Goal: Task Accomplishment & Management: Use online tool/utility

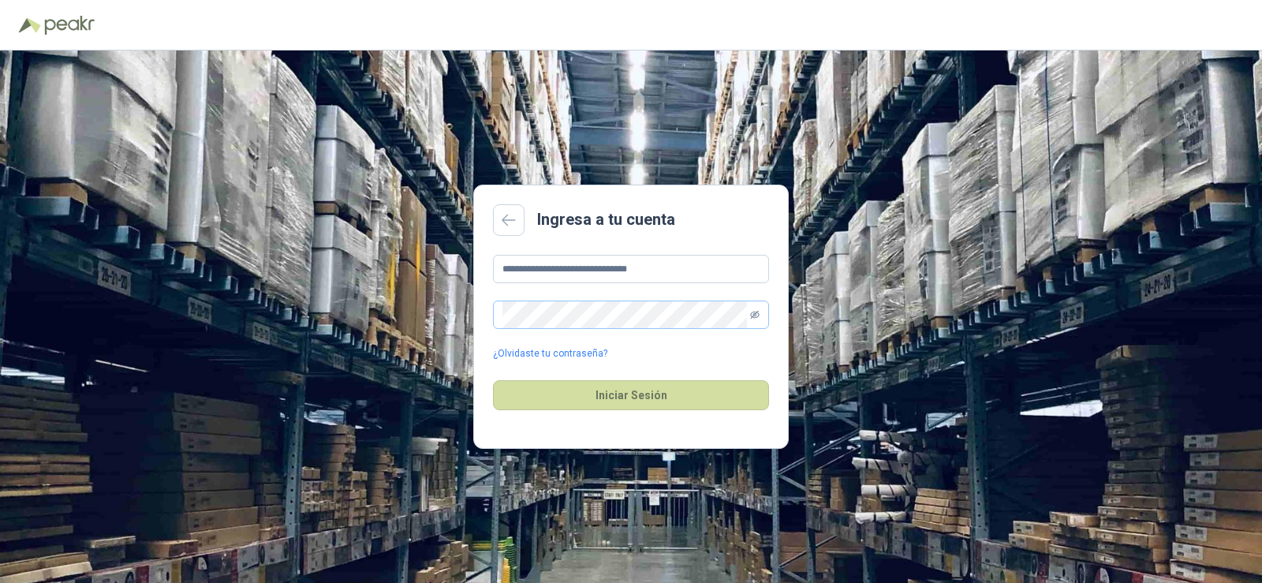
click at [756, 313] on icon "eye-invisible" at bounding box center [754, 315] width 9 height 8
click at [756, 313] on icon "eye" at bounding box center [755, 315] width 8 height 6
click at [640, 390] on button "Iniciar Sesión" at bounding box center [631, 395] width 276 height 30
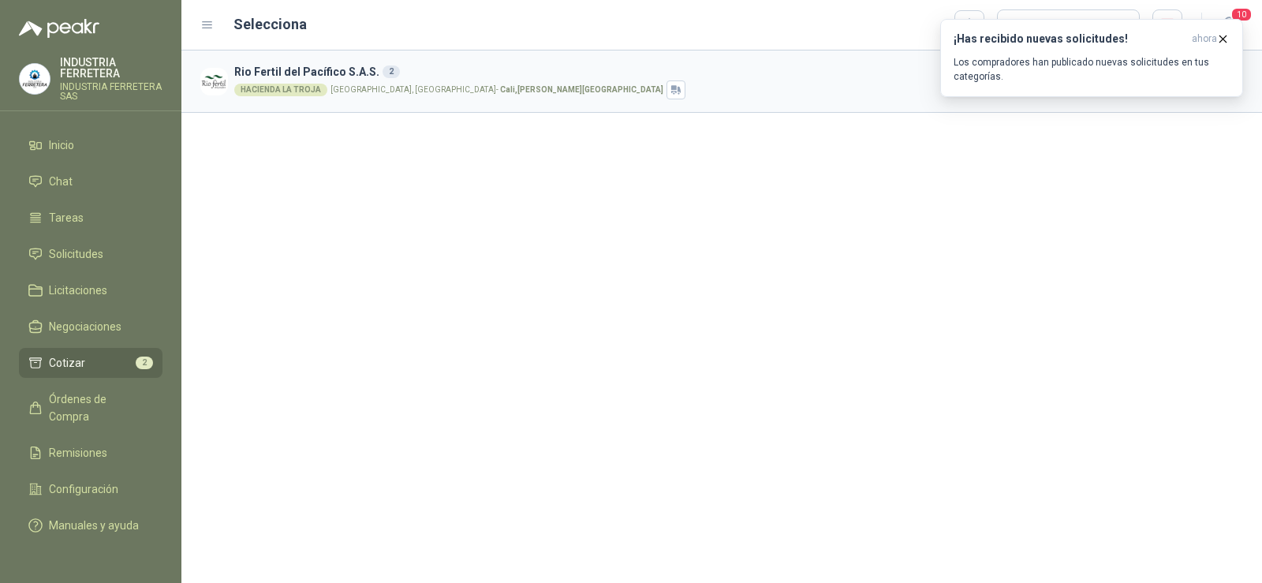
click at [578, 367] on div "Rio Fertil [PERSON_NAME] S.A.S. 2 HACIENDA [GEOGRAPHIC_DATA] [GEOGRAPHIC_DATA],…" at bounding box center [721, 316] width 1080 height 532
click at [569, 332] on div "Rio Fertil [PERSON_NAME] S.A.S. 2 HACIENDA [GEOGRAPHIC_DATA] [GEOGRAPHIC_DATA],…" at bounding box center [721, 316] width 1080 height 532
click at [568, 308] on div "Rio Fertil [PERSON_NAME] S.A.S. 2 HACIENDA [GEOGRAPHIC_DATA] [GEOGRAPHIC_DATA],…" at bounding box center [721, 316] width 1080 height 532
click at [103, 357] on li "Cotizar 2" at bounding box center [90, 362] width 125 height 17
click at [556, 322] on div "Rio Fertil [PERSON_NAME] S.A.S. 2 HACIENDA [GEOGRAPHIC_DATA] [GEOGRAPHIC_DATA],…" at bounding box center [721, 316] width 1080 height 532
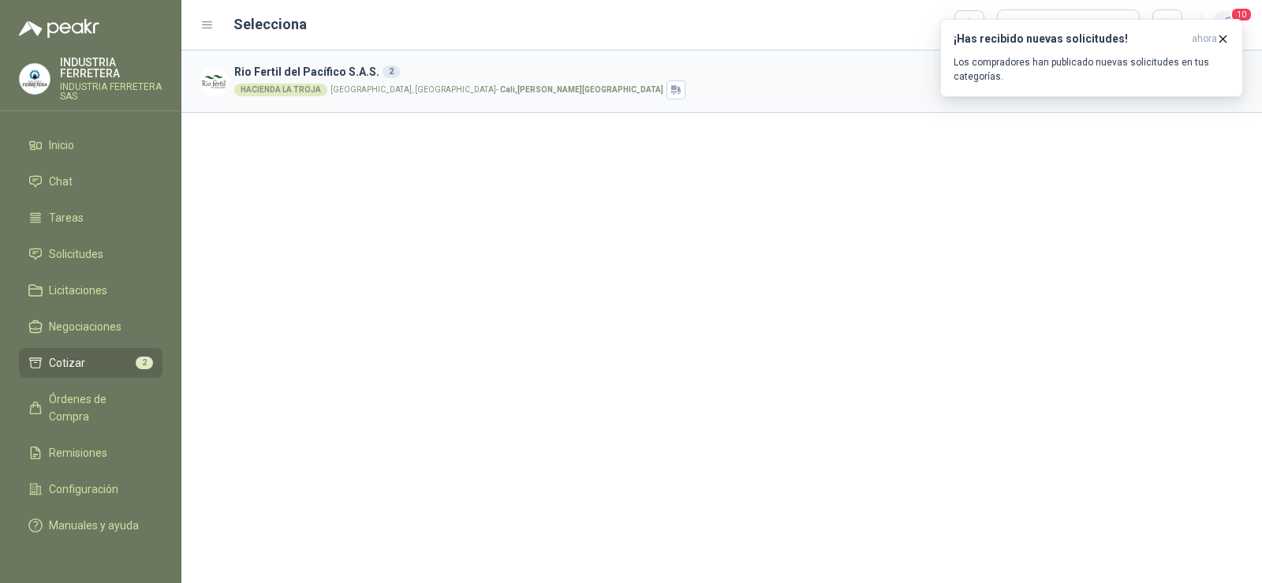
click at [1233, 12] on span "10" at bounding box center [1241, 14] width 22 height 15
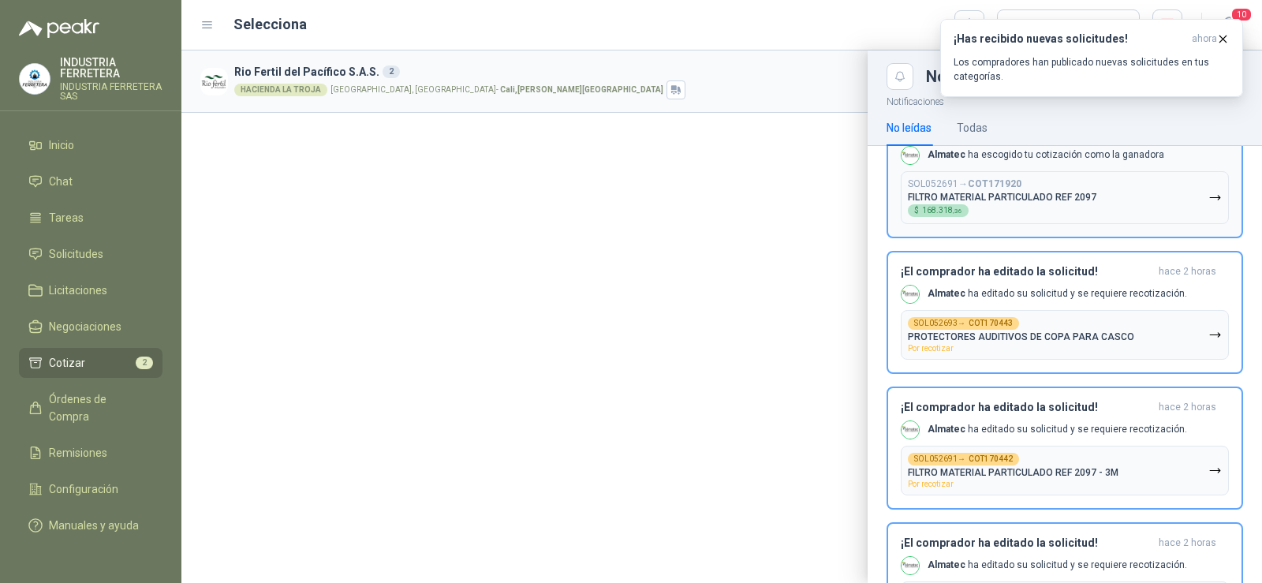
scroll to position [158, 0]
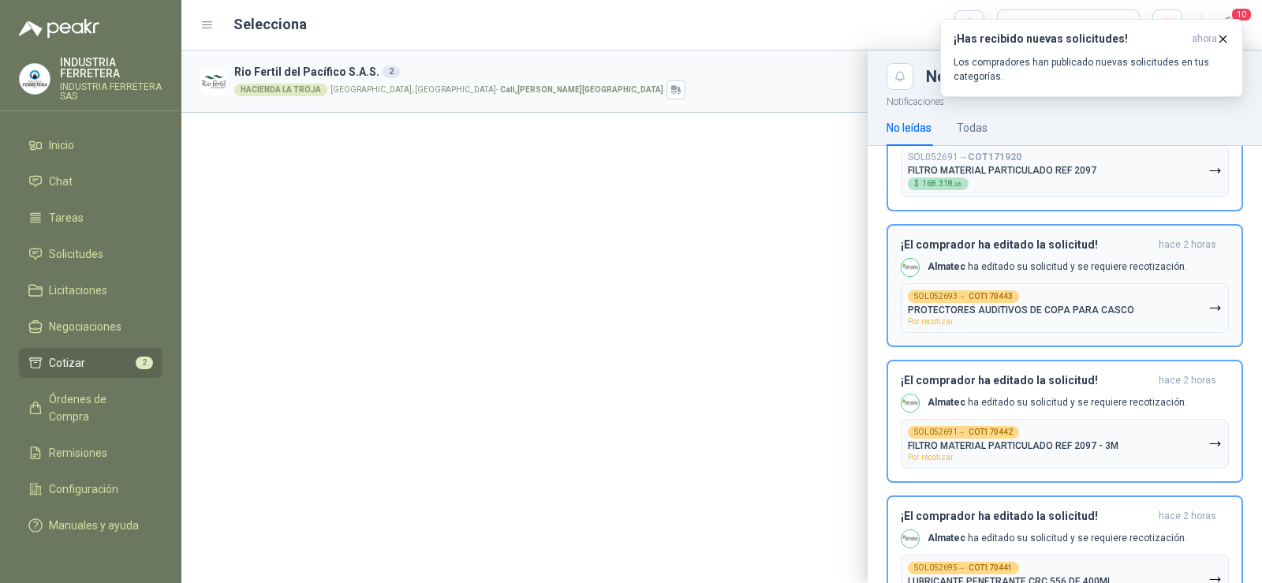
click at [1208, 314] on icon "button" at bounding box center [1214, 307] width 13 height 13
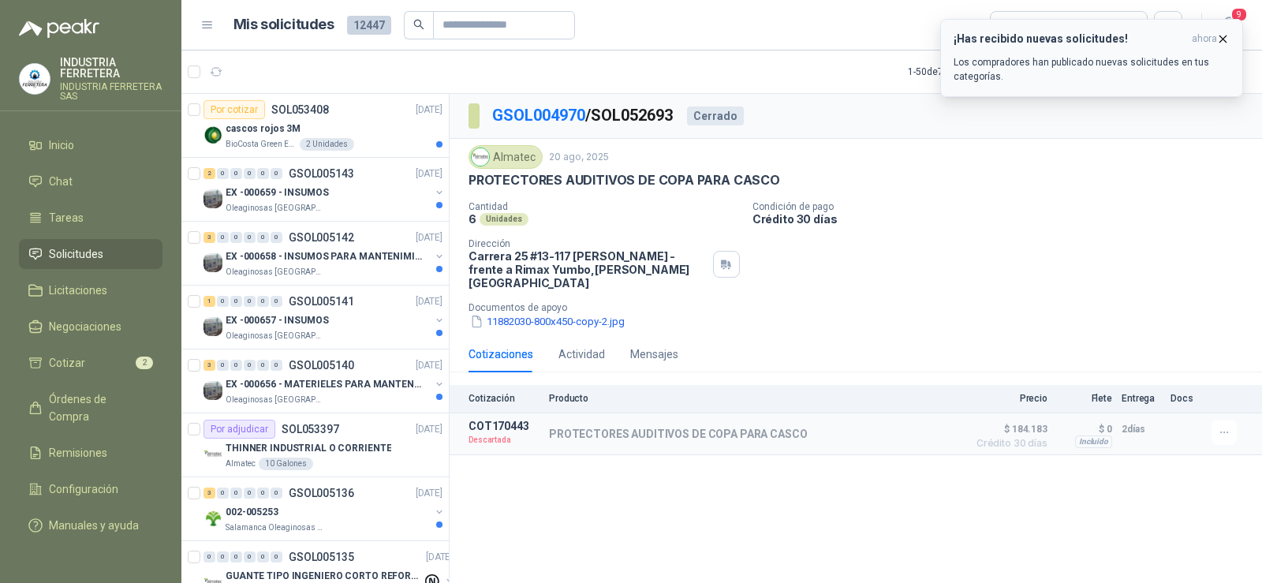
click at [1222, 39] on icon "button" at bounding box center [1223, 38] width 6 height 6
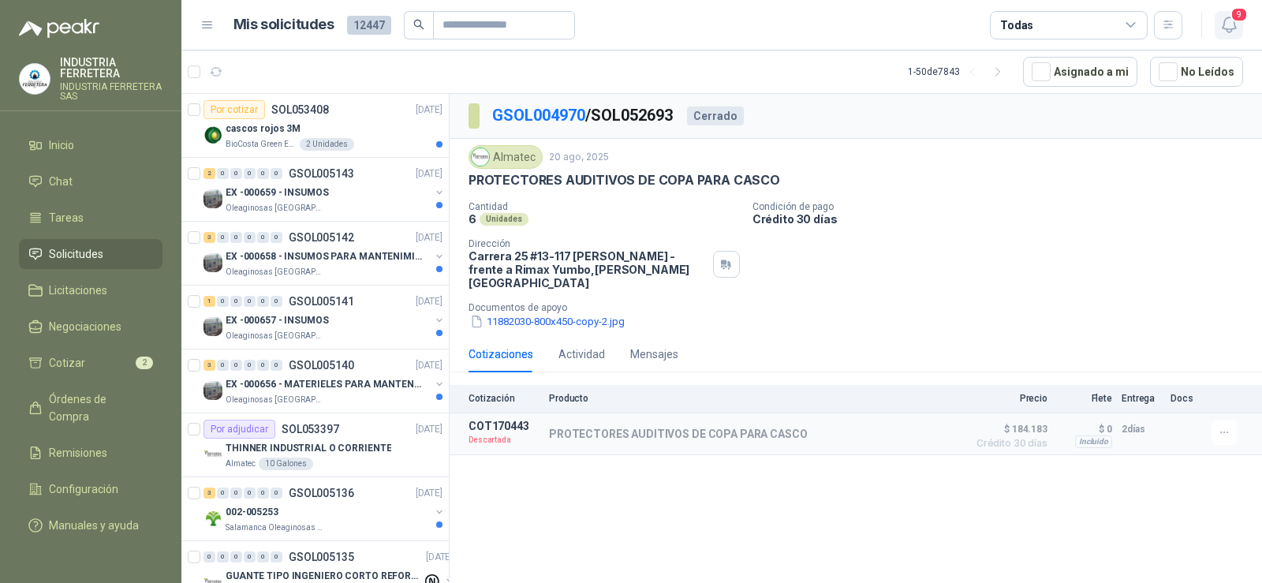
click at [1228, 16] on icon "button" at bounding box center [1229, 25] width 20 height 20
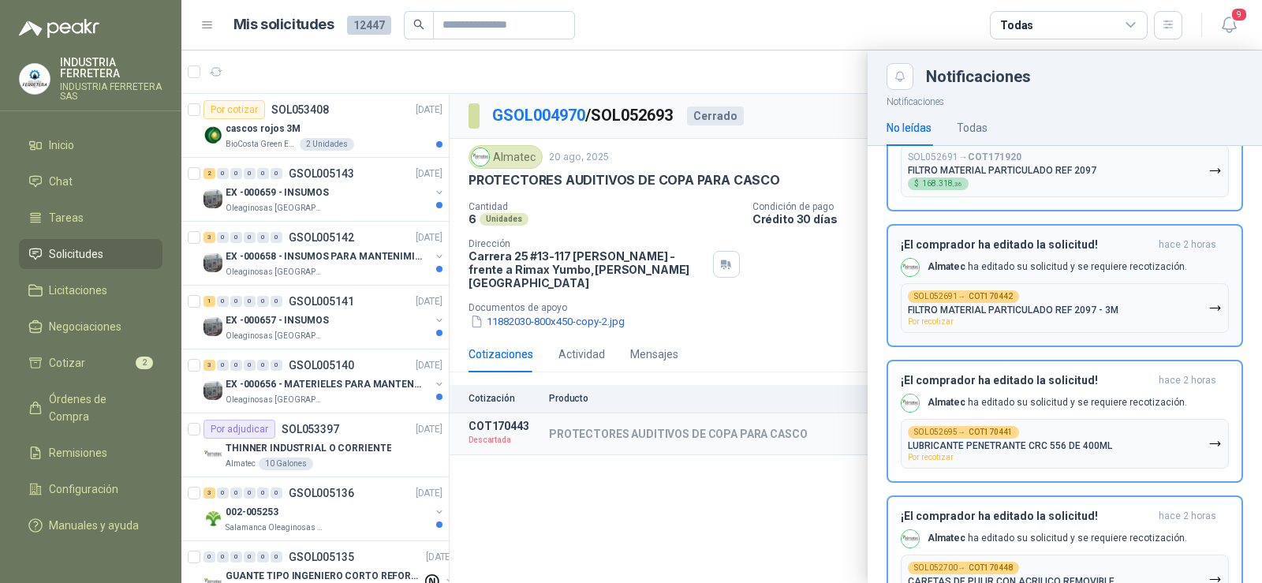
click at [1157, 264] on p "Almatec ha editado su solicitud y se requiere recotización." at bounding box center [1056, 266] width 259 height 13
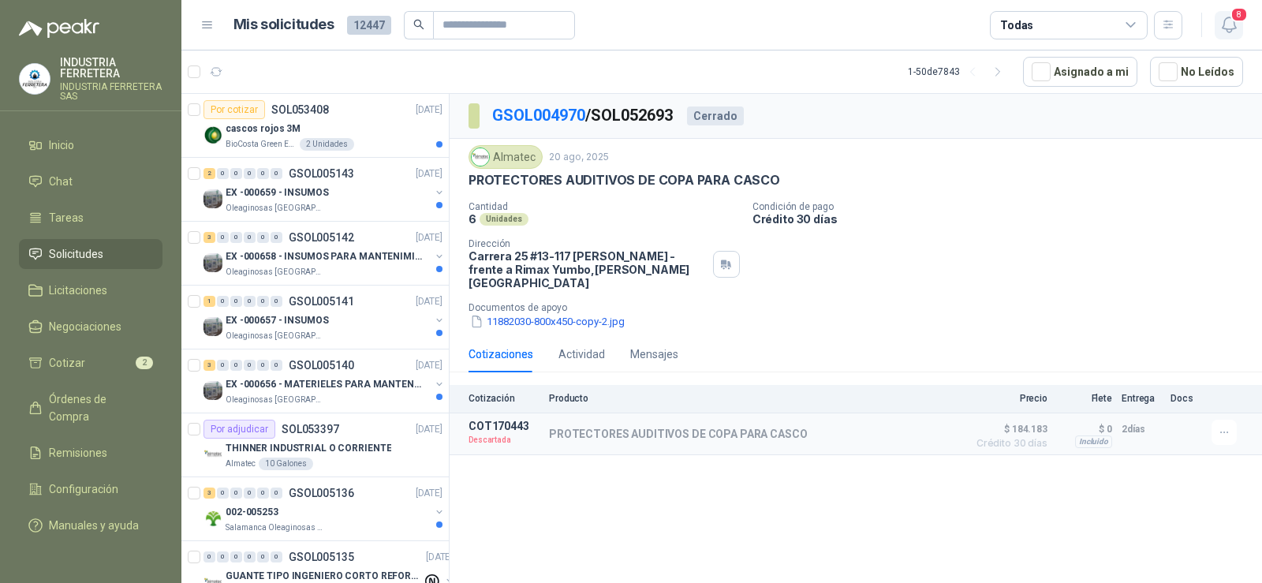
click at [1238, 16] on span "8" at bounding box center [1238, 14] width 17 height 15
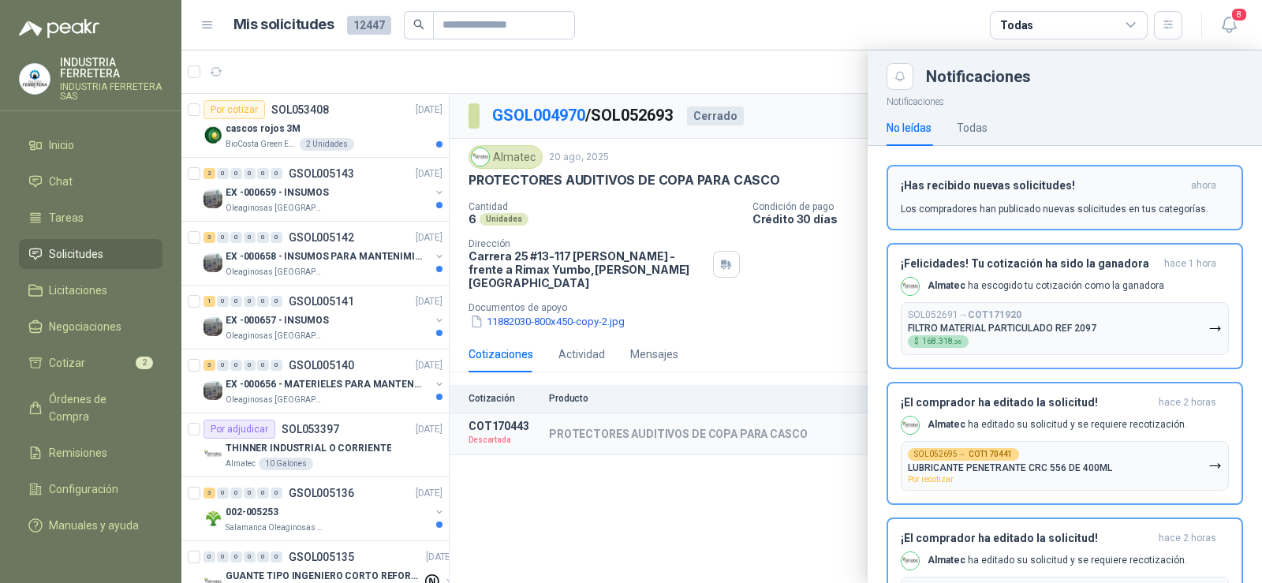
click at [1083, 205] on p "Los compradores han publicado nuevas solicitudes en tus categorías." at bounding box center [1054, 209] width 308 height 14
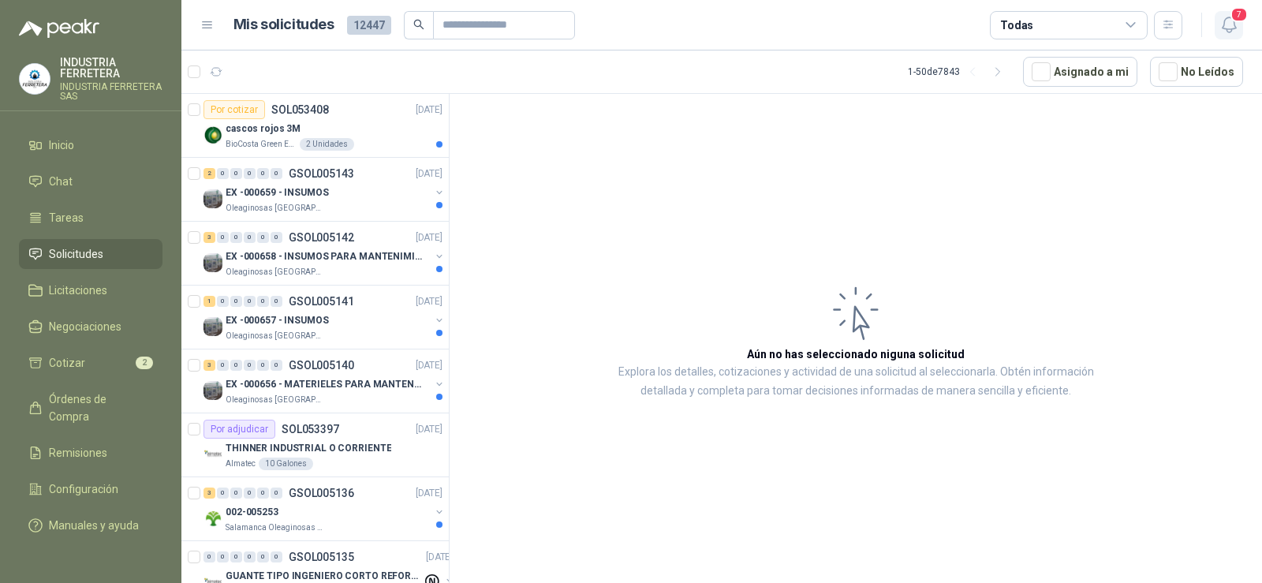
click at [1236, 21] on span "7" at bounding box center [1238, 14] width 17 height 15
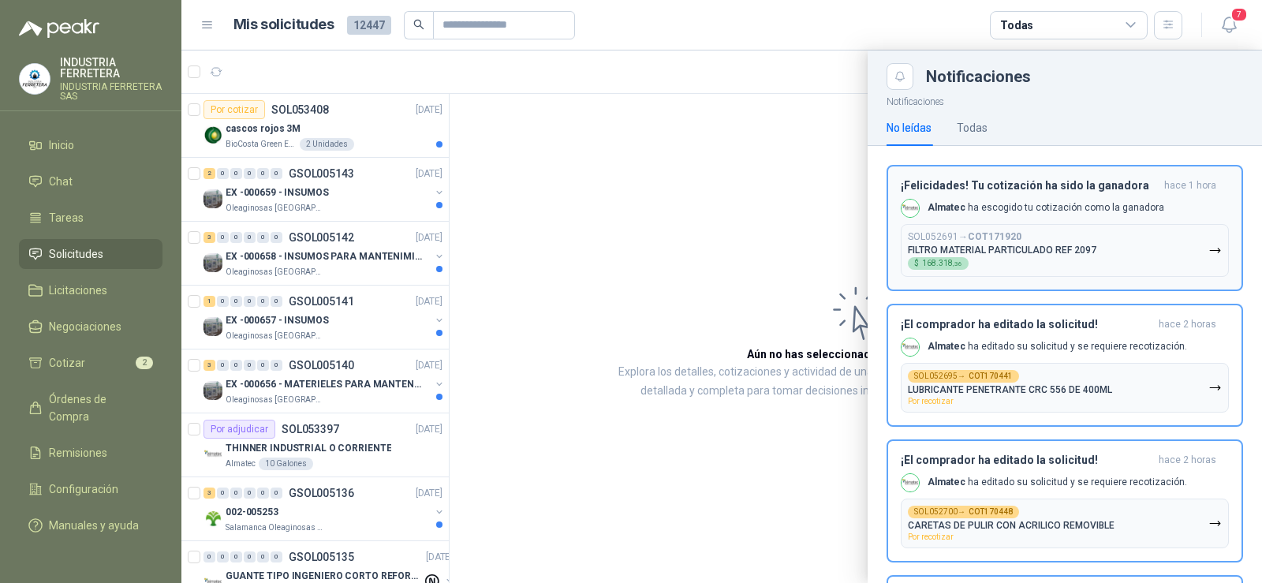
click at [1187, 248] on button "SOL052691 → COT171920 FILTRO MATERIAL PARTICULADO REF 2097 $ 168.318 ,36" at bounding box center [1064, 250] width 328 height 53
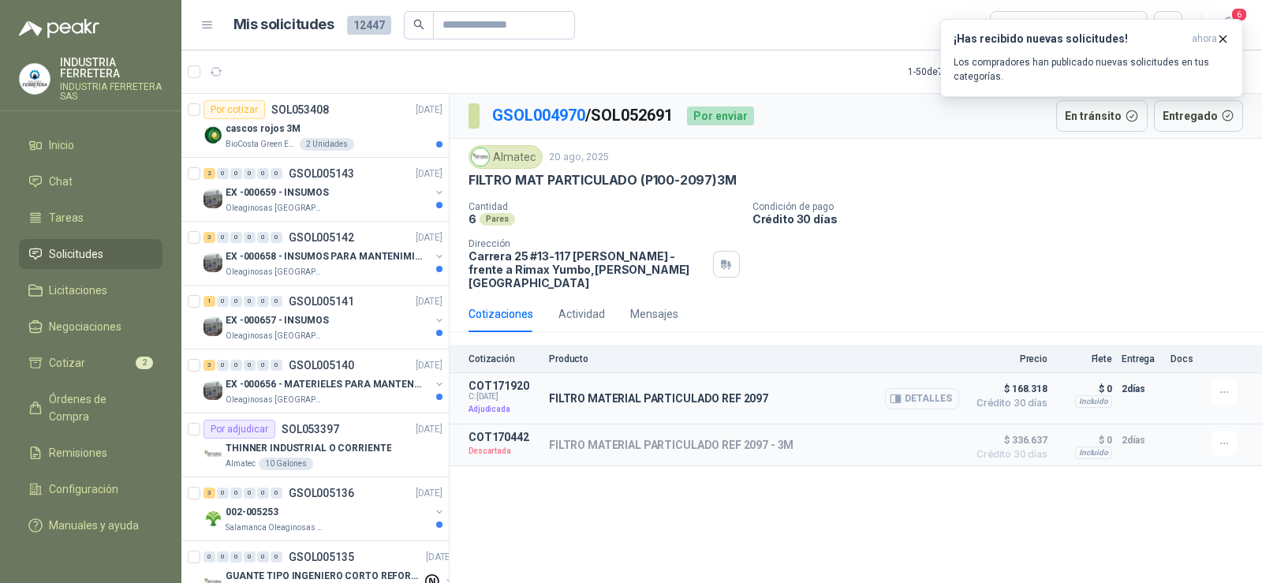
click at [912, 388] on button "Detalles" at bounding box center [922, 398] width 74 height 21
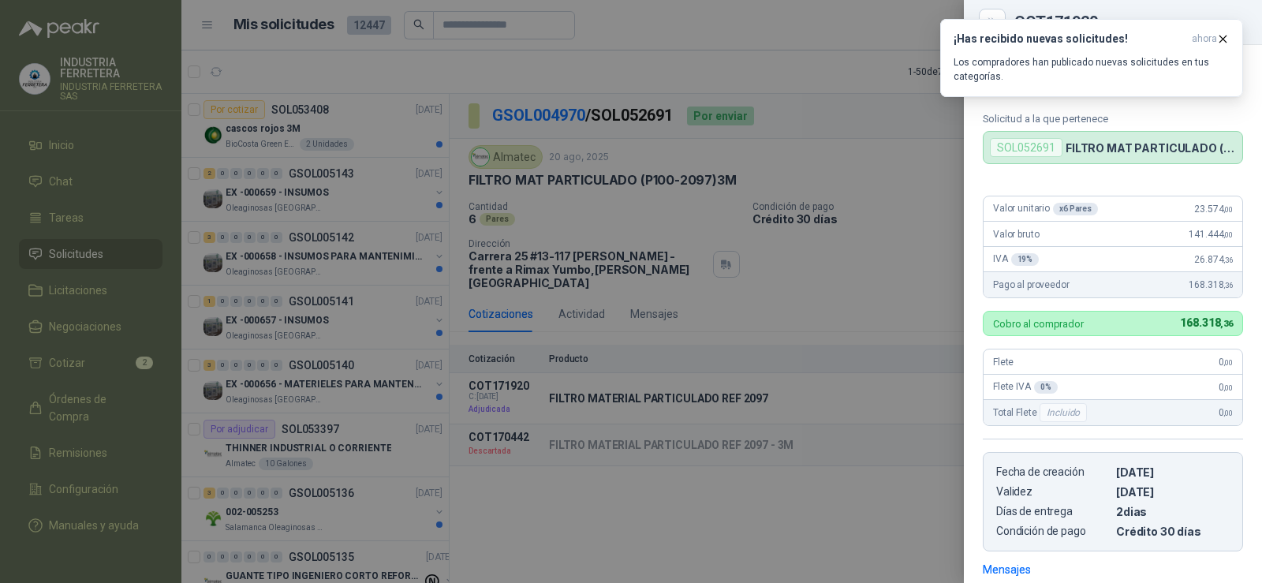
scroll to position [2, 0]
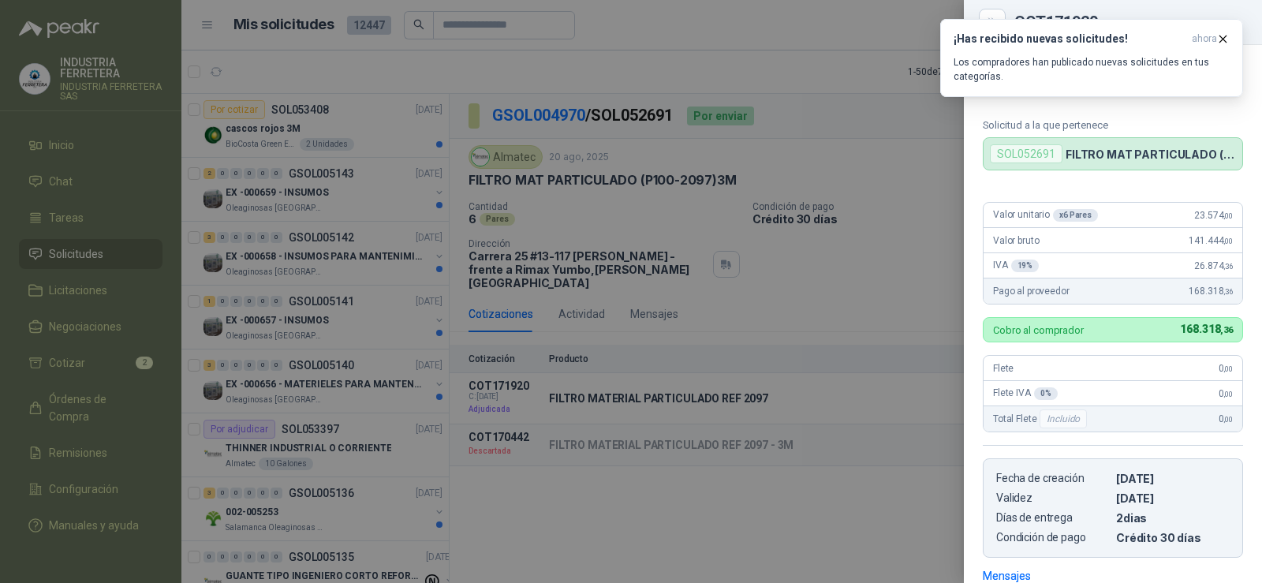
click at [870, 504] on div at bounding box center [631, 291] width 1262 height 583
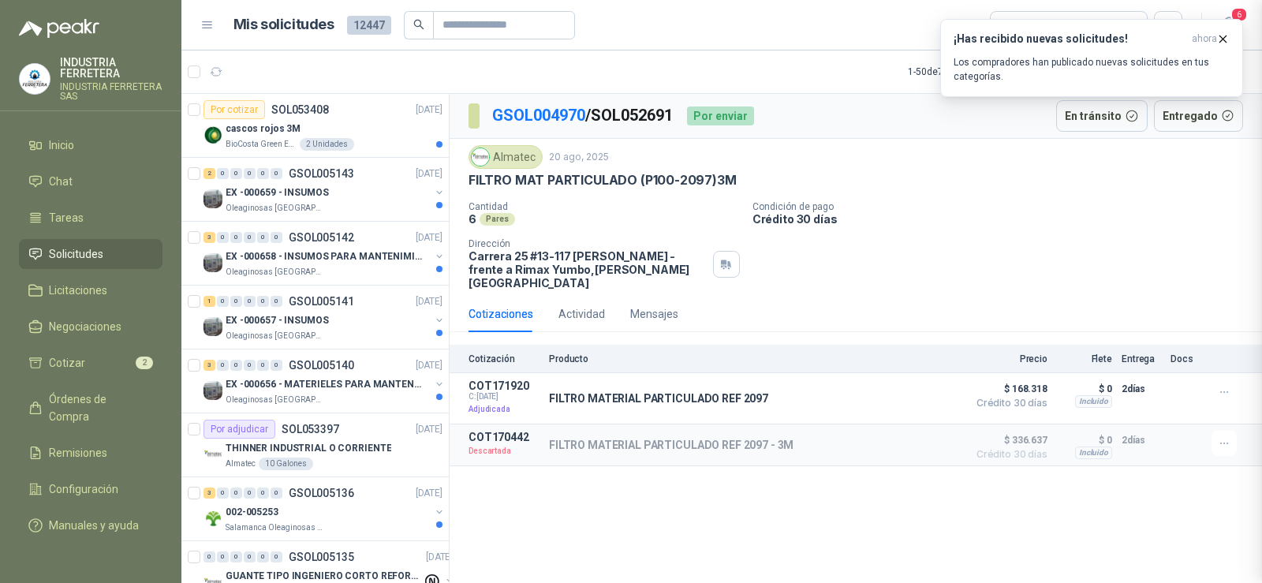
scroll to position [238, 0]
click at [919, 434] on button "Detalles" at bounding box center [922, 444] width 74 height 21
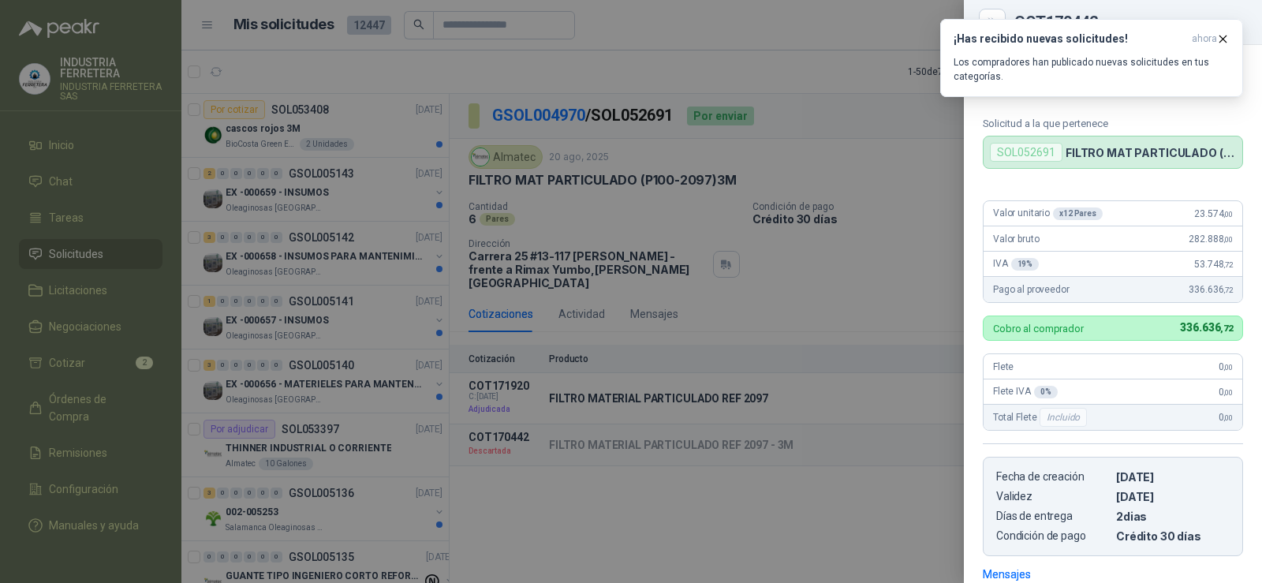
scroll to position [0, 0]
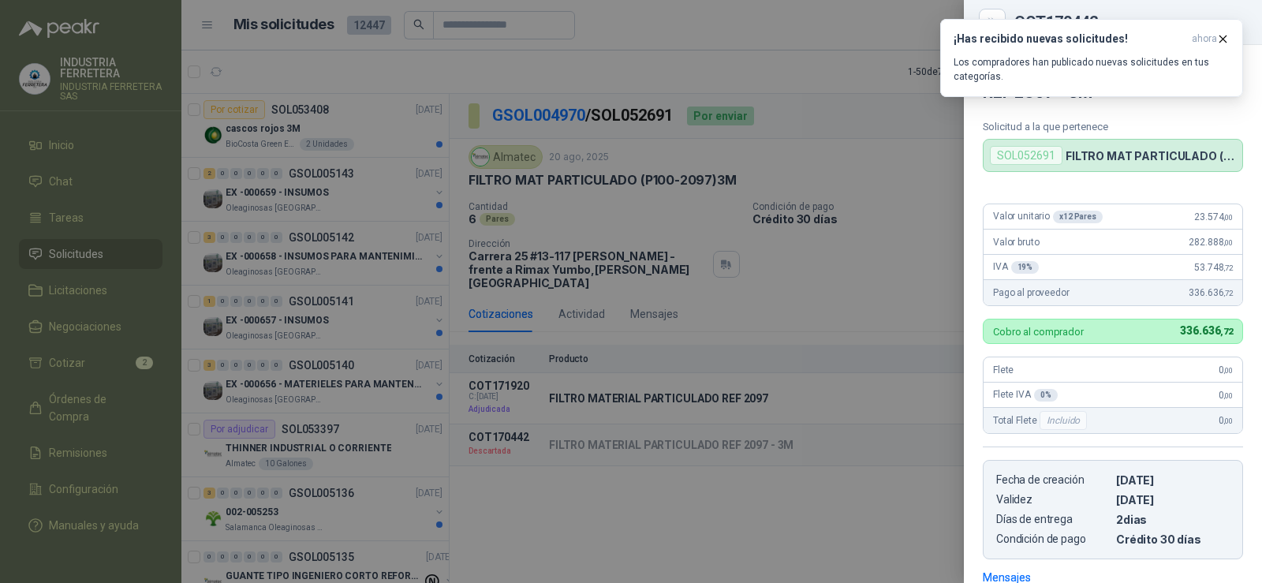
click at [900, 494] on div at bounding box center [631, 291] width 1262 height 583
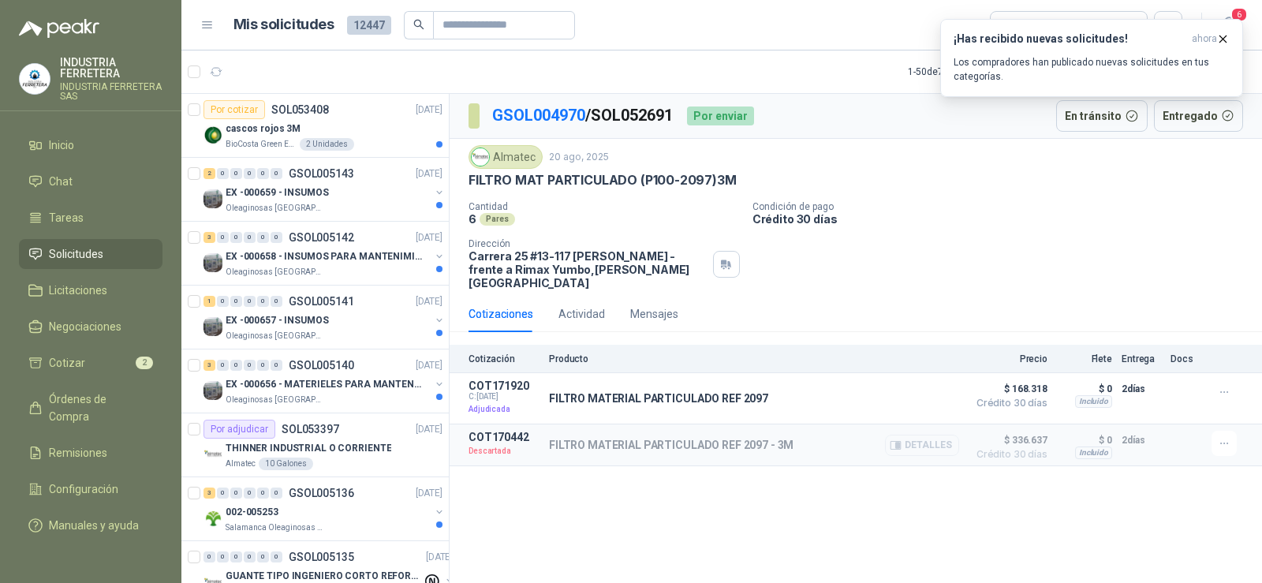
click at [900, 441] on icon "button" at bounding box center [895, 445] width 10 height 8
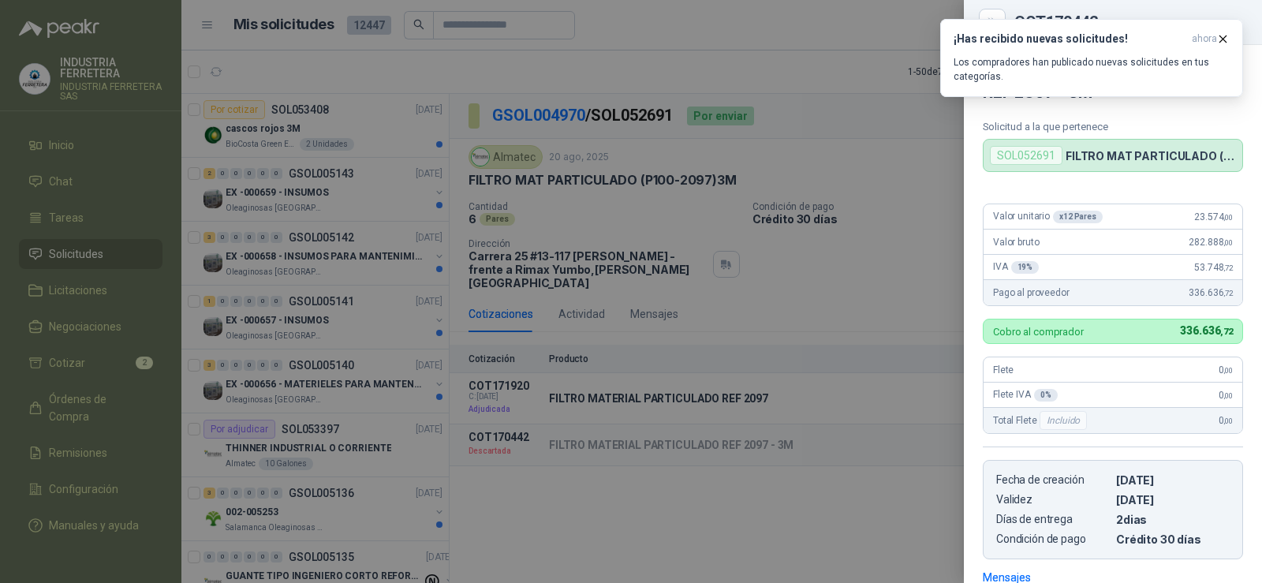
click at [752, 437] on div at bounding box center [631, 291] width 1262 height 583
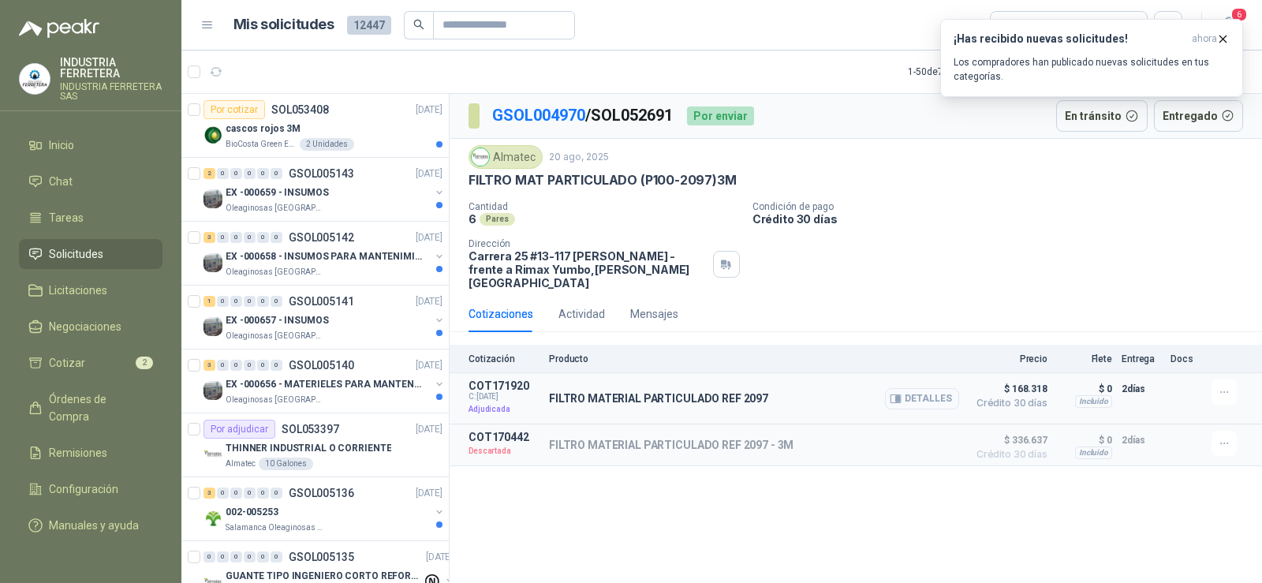
click at [919, 388] on button "Detalles" at bounding box center [922, 398] width 74 height 21
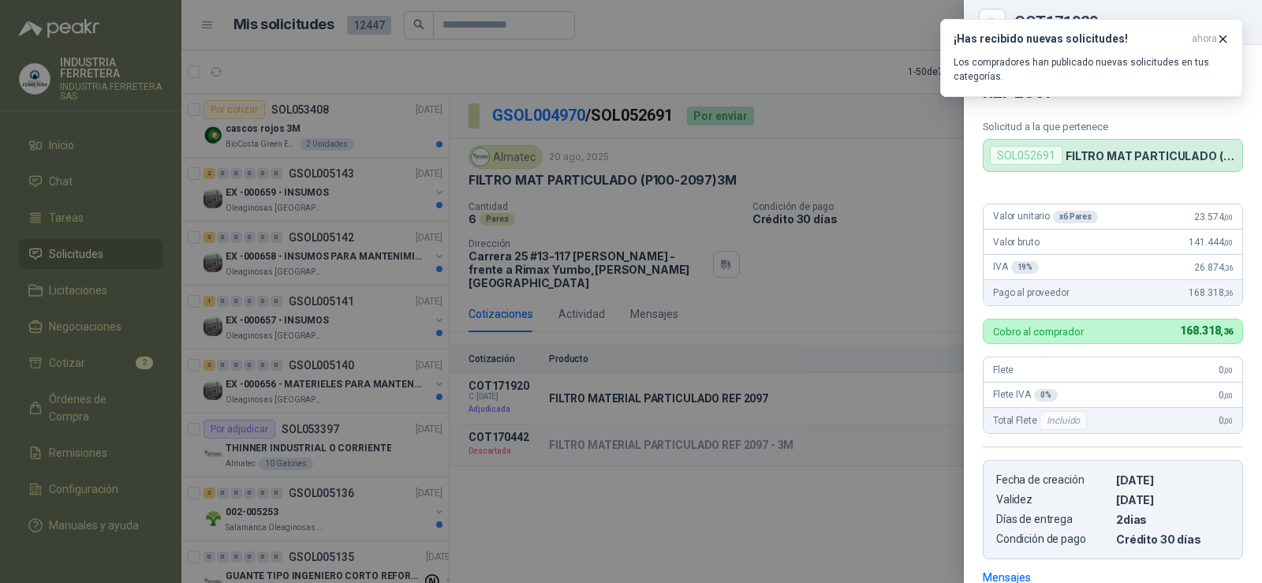
click at [888, 241] on div at bounding box center [631, 291] width 1262 height 583
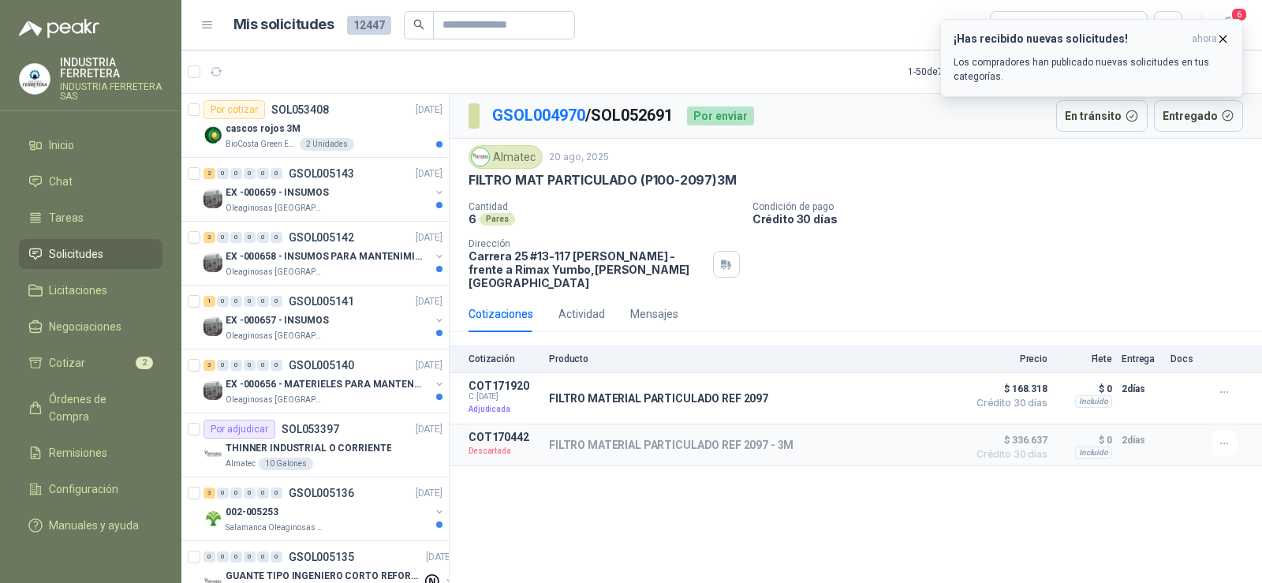
click at [1218, 37] on icon "button" at bounding box center [1222, 38] width 13 height 13
